Goal: Participate in discussion: Engage in conversation with other users on a specific topic

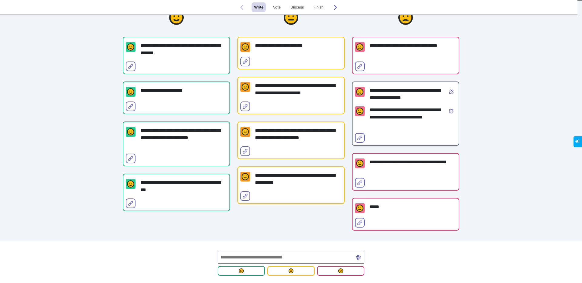
scroll to position [34, 0]
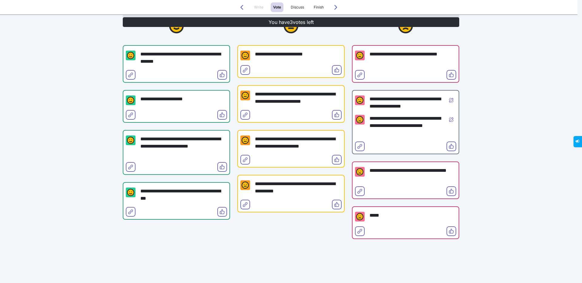
scroll to position [45, 0]
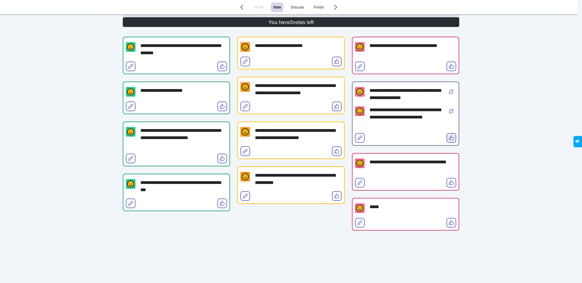
click at [449, 137] on icon "Vote" at bounding box center [451, 138] width 5 height 5
click at [334, 62] on icon "Vote" at bounding box center [336, 61] width 5 height 5
click at [334, 151] on icon "Vote" at bounding box center [336, 151] width 5 height 5
click at [221, 106] on icon "Vote" at bounding box center [222, 106] width 5 height 5
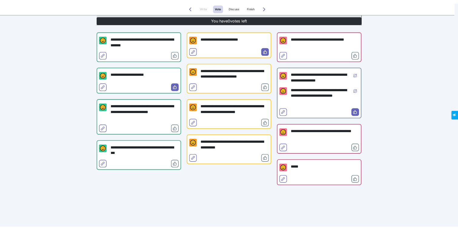
scroll to position [0, 0]
